Goal: Task Accomplishment & Management: Manage account settings

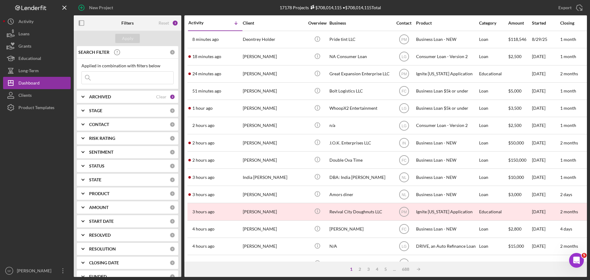
click at [99, 82] on input at bounding box center [127, 78] width 91 height 12
type input "[PERSON_NAME]"
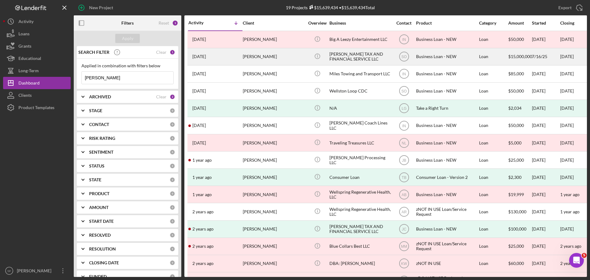
click at [222, 55] on div "[DATE] [PERSON_NAME]" at bounding box center [215, 57] width 54 height 16
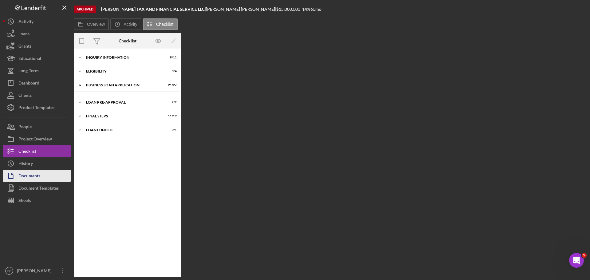
click at [32, 177] on div "Documents" at bounding box center [29, 176] width 22 height 14
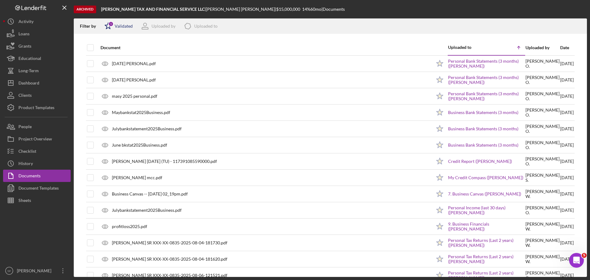
click at [107, 29] on polygon at bounding box center [108, 26] width 6 height 6
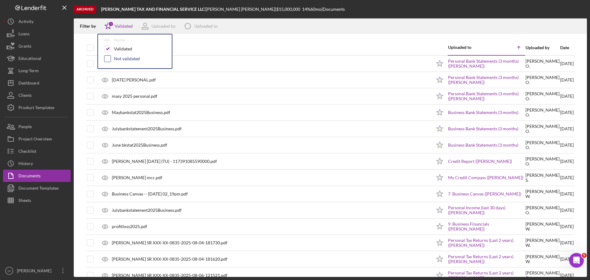
click at [105, 59] on input "checkbox" at bounding box center [107, 59] width 6 height 6
checkbox input "true"
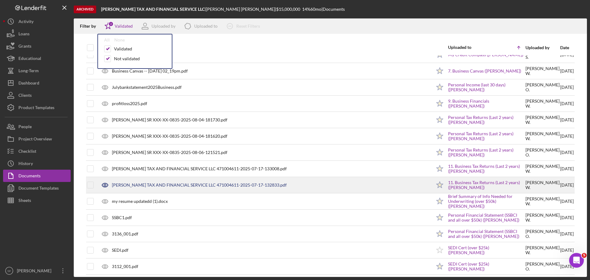
scroll to position [154, 0]
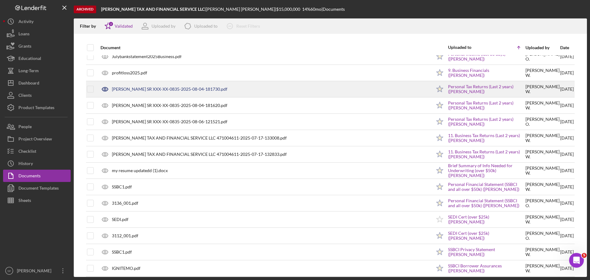
click at [161, 88] on div "[PERSON_NAME] SR XXX-XX-0835-2025-08-04-181730.pdf" at bounding box center [169, 89] width 115 height 5
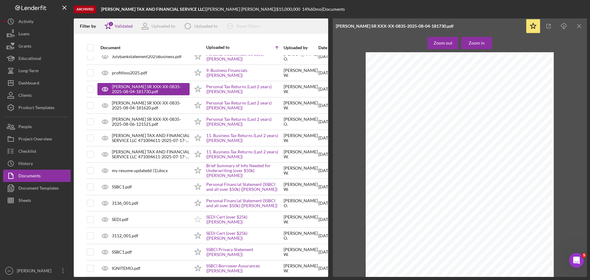
scroll to position [123, 0]
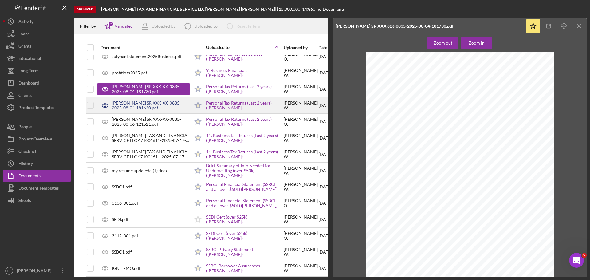
click at [144, 105] on div "[PERSON_NAME] SR XXX-XX-0835-2025-08-04-181620.pdf" at bounding box center [151, 105] width 78 height 10
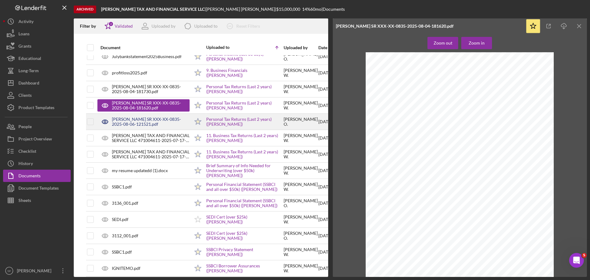
click at [157, 121] on div "[PERSON_NAME] SR XXX-XX-0835-2025-08-06-121521.pdf" at bounding box center [151, 122] width 78 height 10
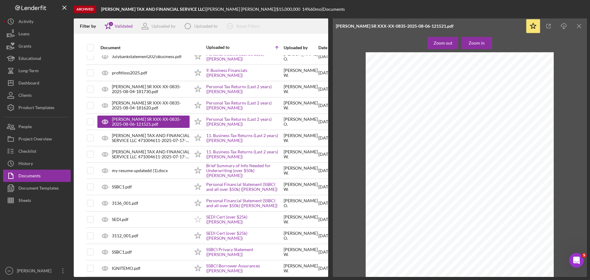
scroll to position [246, 0]
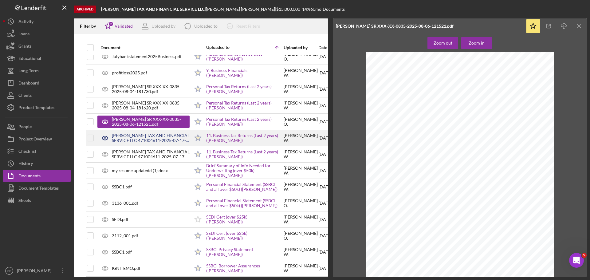
click at [141, 138] on div "[PERSON_NAME] TAX AND FINANCIAL SERVICE LLC 471004611-2025-07-17-133008.pdf" at bounding box center [151, 138] width 78 height 10
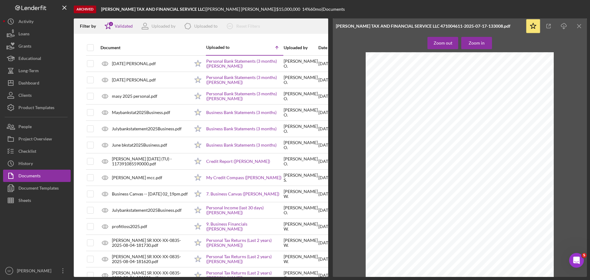
scroll to position [31, 0]
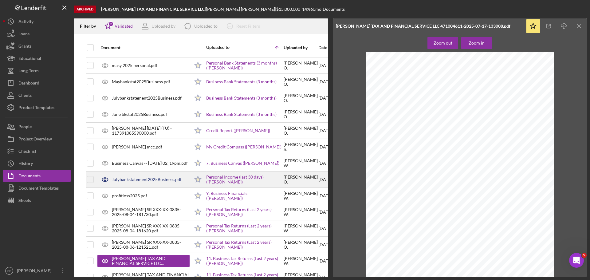
click at [148, 180] on div "Julybankstatement2025Business.pdf" at bounding box center [147, 179] width 70 height 5
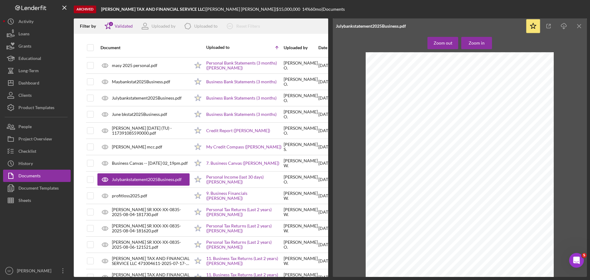
scroll to position [1235, 0]
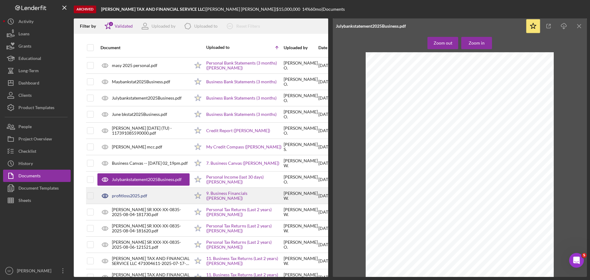
click at [134, 195] on div "profitloss2025.pdf" at bounding box center [129, 195] width 35 height 5
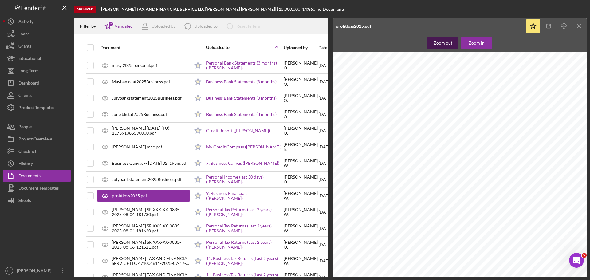
click at [453, 43] on button "Zoom out" at bounding box center [442, 43] width 31 height 12
click at [449, 45] on div "Zoom out" at bounding box center [442, 43] width 19 height 12
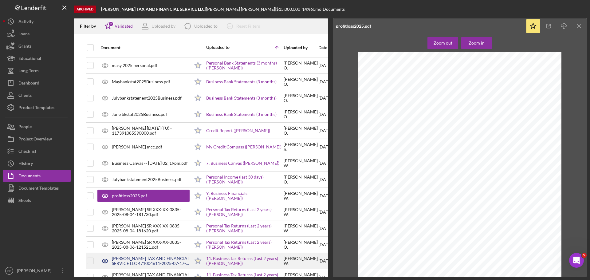
scroll to position [92, 0]
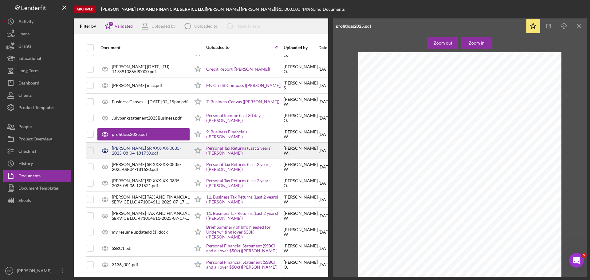
click at [132, 145] on div "[PERSON_NAME] SR XXX-XX-0835-2025-08-04-181730.pdf" at bounding box center [143, 150] width 92 height 15
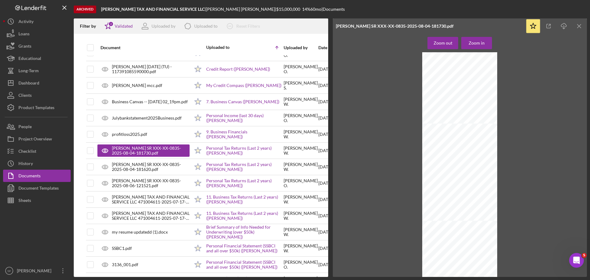
scroll to position [154, 0]
click at [475, 43] on div "Zoom in" at bounding box center [476, 43] width 16 height 12
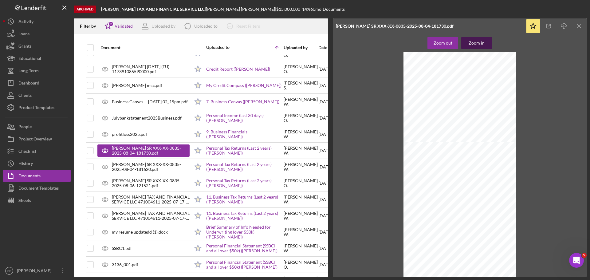
click at [475, 43] on div "Zoom in" at bounding box center [476, 43] width 16 height 12
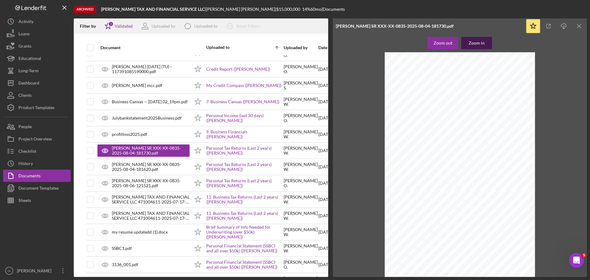
click at [475, 43] on div "Zoom in" at bounding box center [476, 43] width 16 height 12
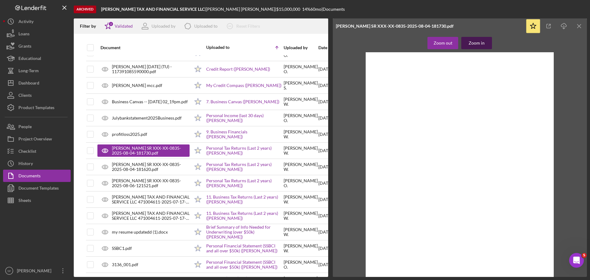
click at [475, 43] on div "Zoom in" at bounding box center [476, 43] width 16 height 12
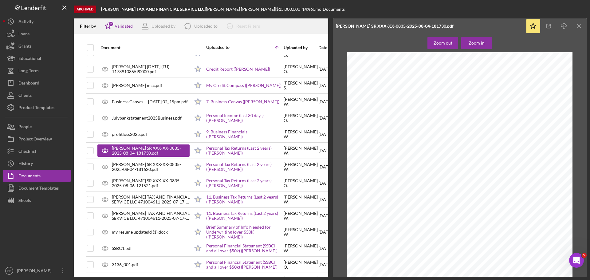
scroll to position [942, 0]
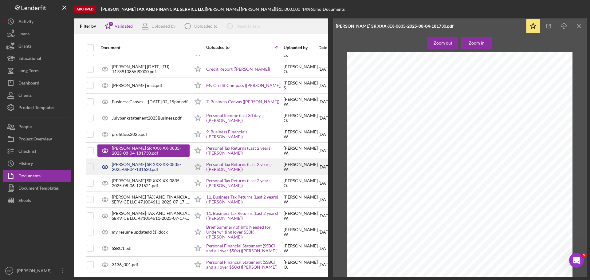
click at [148, 171] on div "[PERSON_NAME] SR XXX-XX-0835-2025-08-04-181620.pdf" at bounding box center [151, 167] width 78 height 10
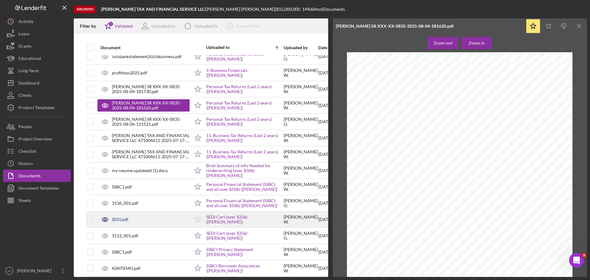
scroll to position [184, 0]
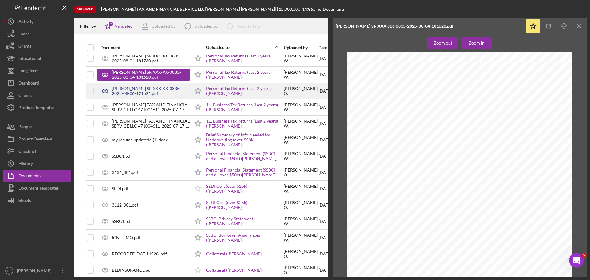
click at [143, 90] on div "[PERSON_NAME] SR XXX-XX-0835-2025-08-06-121521.pdf" at bounding box center [151, 91] width 78 height 10
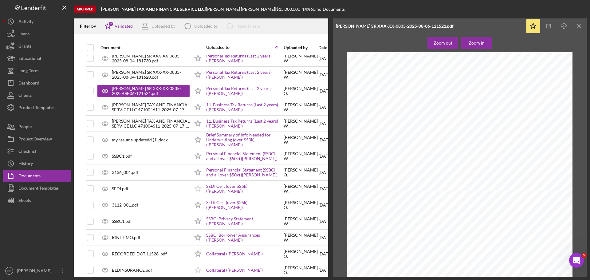
scroll to position [246, 0]
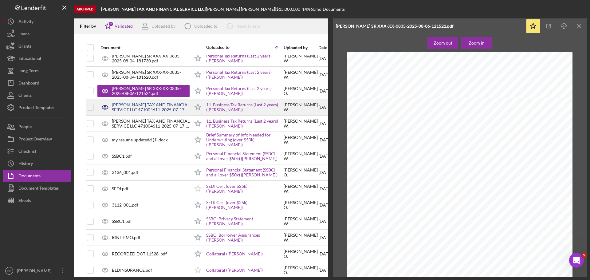
click at [130, 108] on div "[PERSON_NAME] TAX AND FINANCIAL SERVICE LLC 471004611-2025-07-17-133008.pdf" at bounding box center [151, 107] width 78 height 10
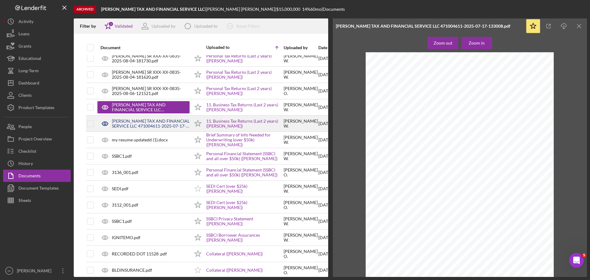
click at [131, 124] on div "[PERSON_NAME] TAX AND FINANCIAL SERVICE LLC 471004611-2025-07-17-132833.pdf" at bounding box center [151, 124] width 78 height 10
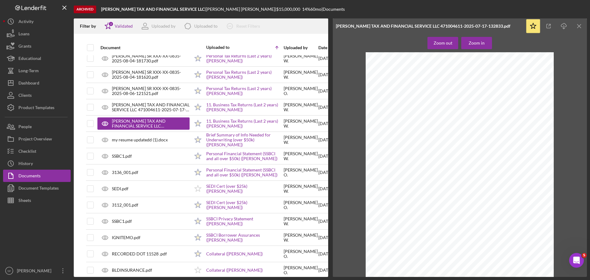
scroll to position [675, 0]
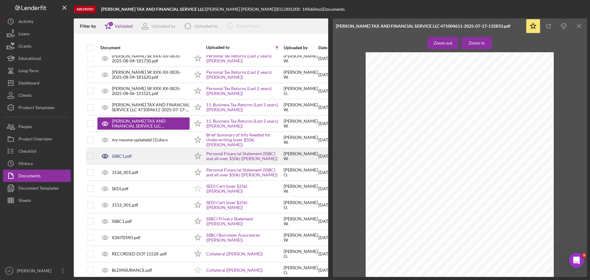
click at [123, 155] on div "SSBC1.pdf" at bounding box center [122, 156] width 20 height 5
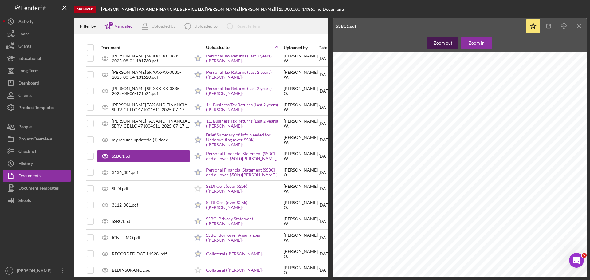
click at [444, 47] on div "Zoom out" at bounding box center [442, 43] width 19 height 12
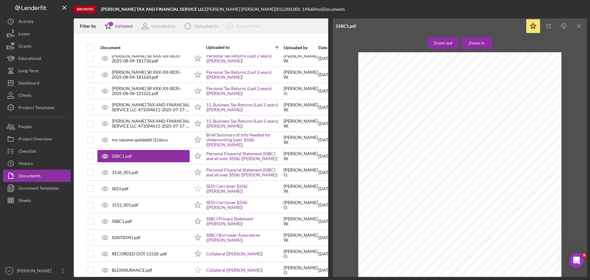
scroll to position [0, 0]
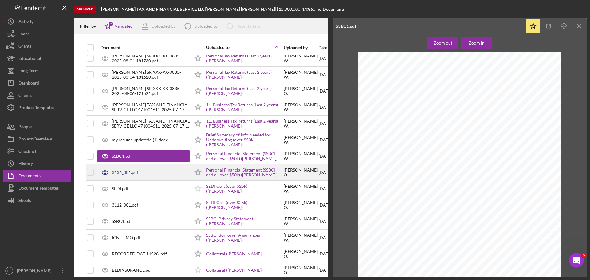
click at [121, 170] on div "3136_001.pdf" at bounding box center [125, 172] width 26 height 5
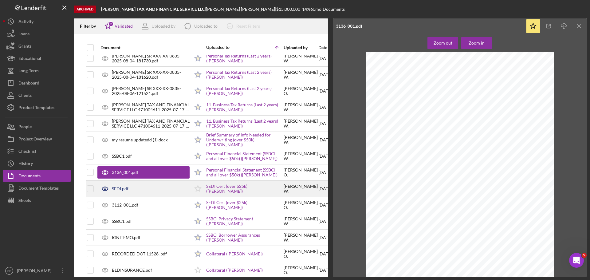
click at [119, 186] on div "SEDI.pdf" at bounding box center [120, 188] width 17 height 5
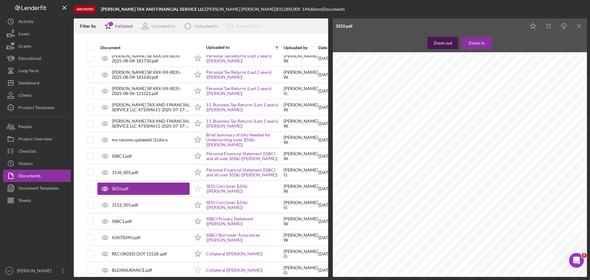
click at [449, 47] on div "Zoom out" at bounding box center [442, 43] width 19 height 12
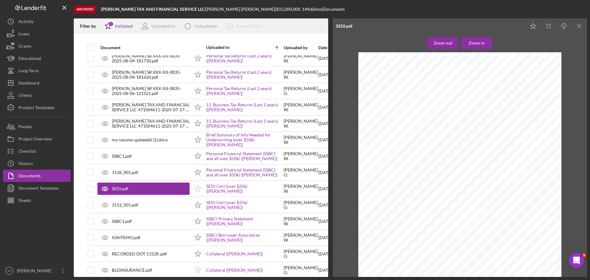
scroll to position [12, 0]
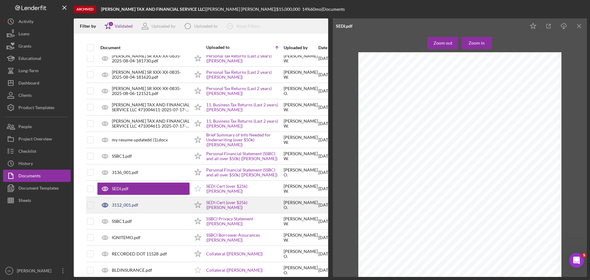
click at [123, 203] on div "3112_001.pdf" at bounding box center [125, 204] width 26 height 5
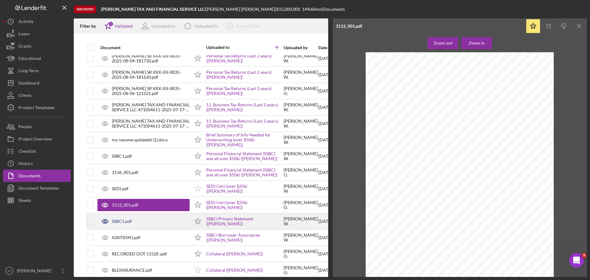
click at [120, 222] on div "SSBC1.pdf" at bounding box center [122, 221] width 20 height 5
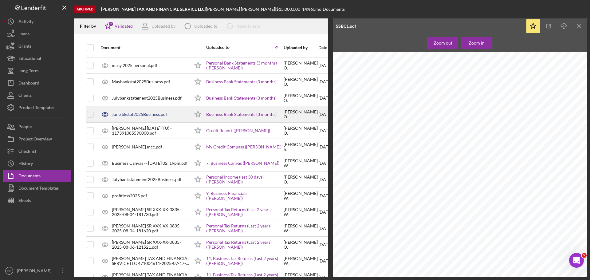
scroll to position [61, 0]
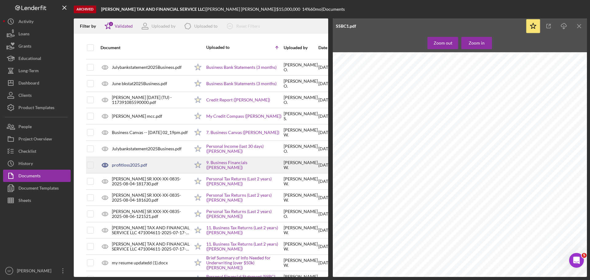
click at [130, 164] on div "profitloss2025.pdf" at bounding box center [129, 164] width 35 height 5
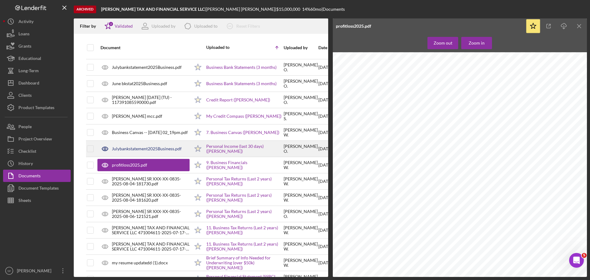
click at [128, 148] on div "Julybankstatement2025Business.pdf" at bounding box center [147, 148] width 70 height 5
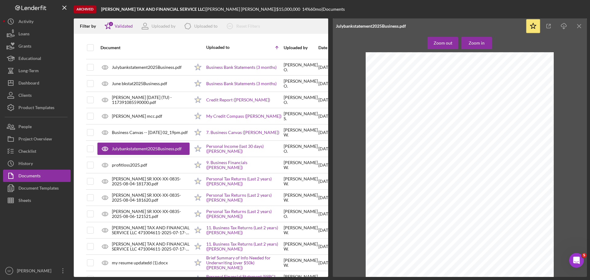
scroll to position [743, 0]
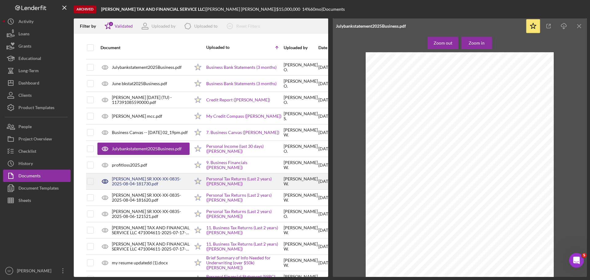
click at [122, 184] on div "[PERSON_NAME] SR XXX-XX-0835-2025-08-04-181730.pdf" at bounding box center [151, 181] width 78 height 10
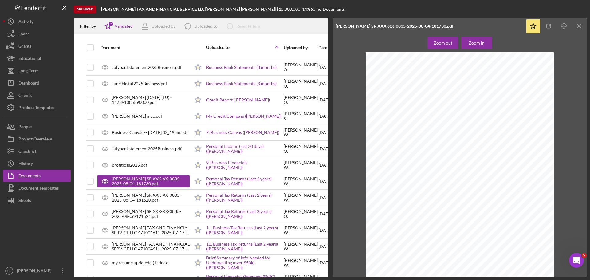
scroll to position [748, 0]
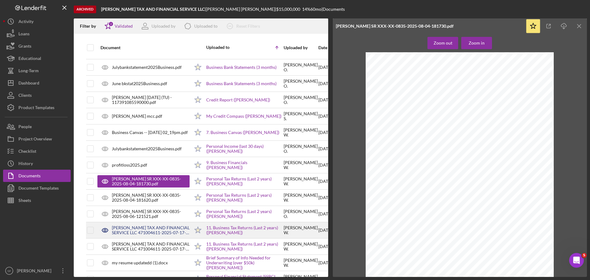
click at [135, 231] on div "[PERSON_NAME] TAX AND FINANCIAL SERVICE LLC 471004611-2025-07-17-133008.pdf" at bounding box center [151, 230] width 78 height 10
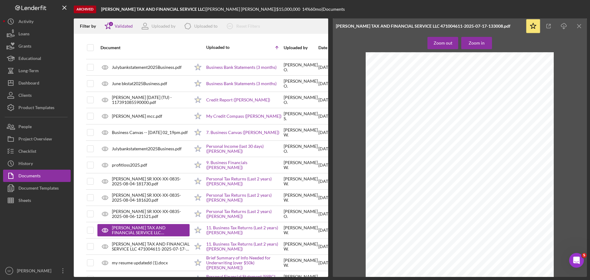
scroll to position [0, 0]
click at [24, 82] on div "Dashboard" at bounding box center [28, 84] width 21 height 14
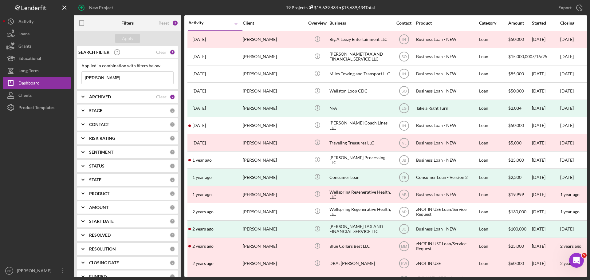
click at [96, 79] on input "[PERSON_NAME]" at bounding box center [127, 78] width 91 height 12
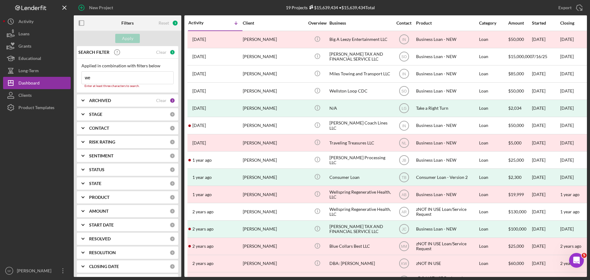
type input "w"
